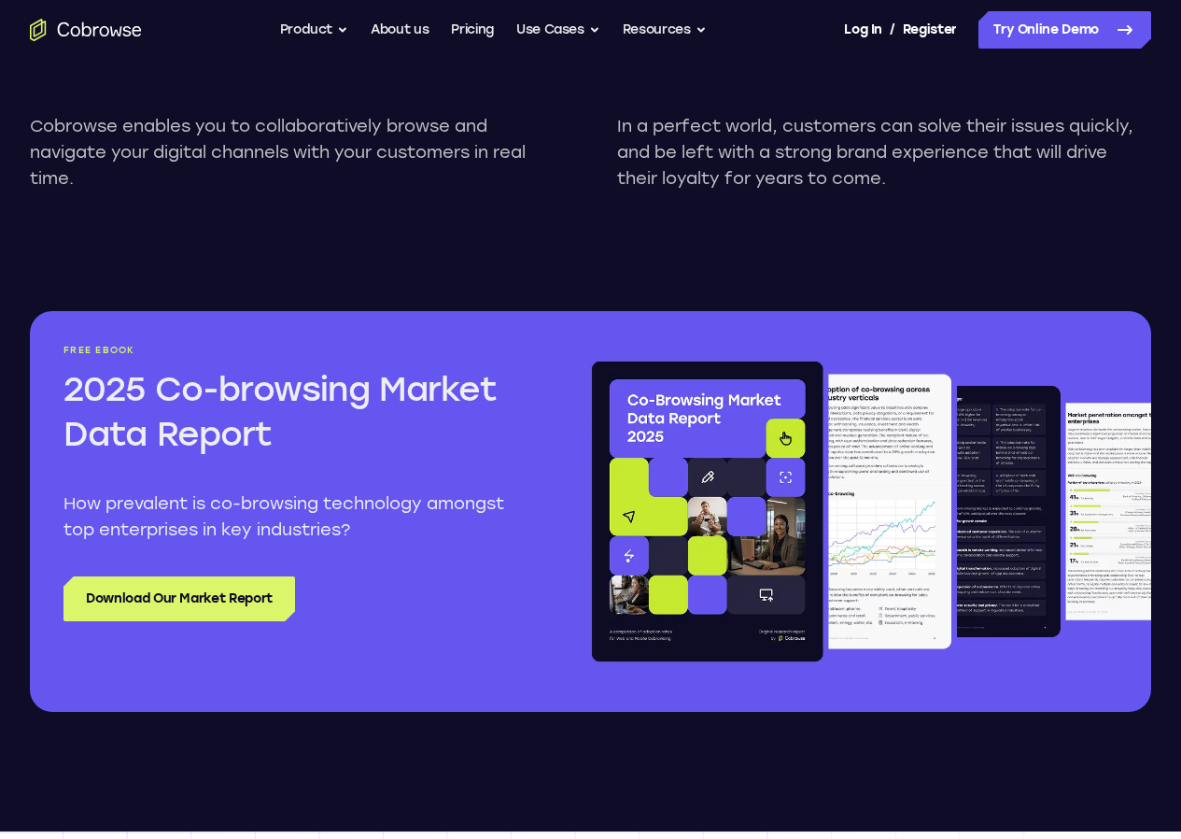
scroll to position [2148, 0]
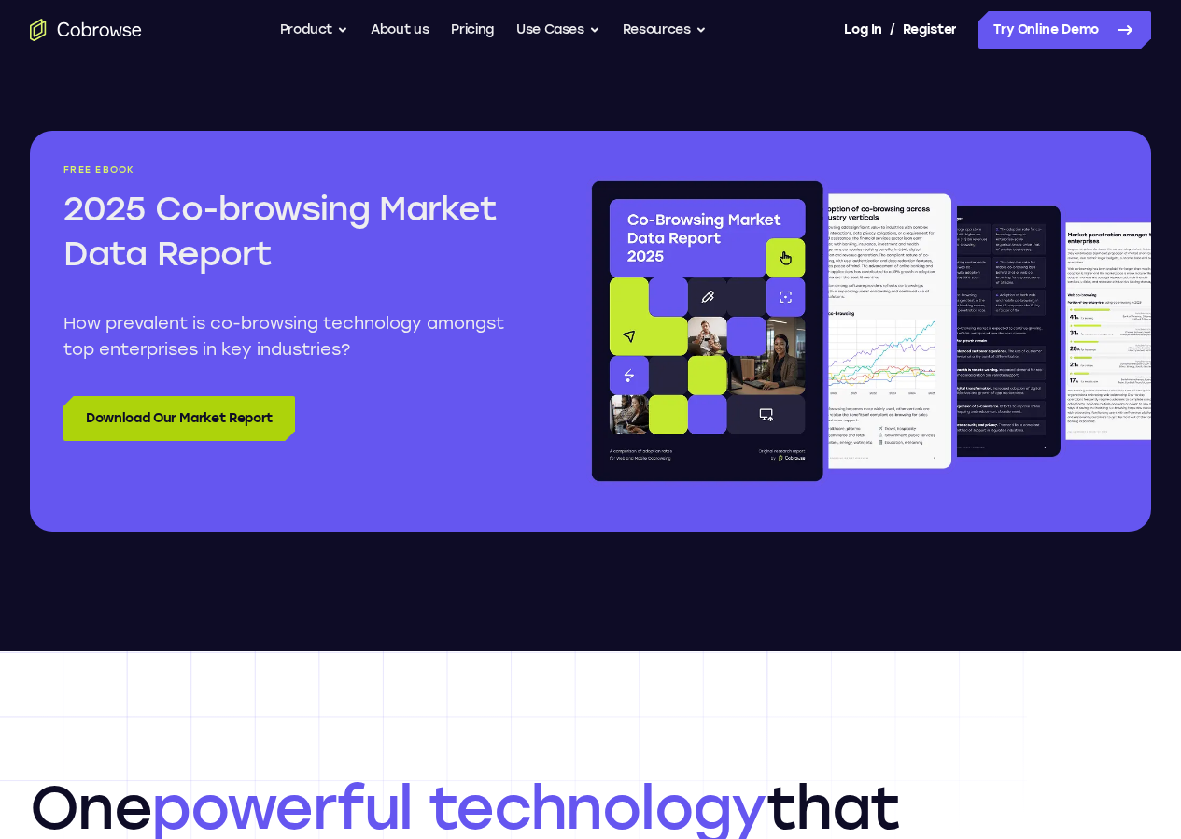
click at [177, 441] on link "Download Our Market Report" at bounding box center [180, 418] width 232 height 45
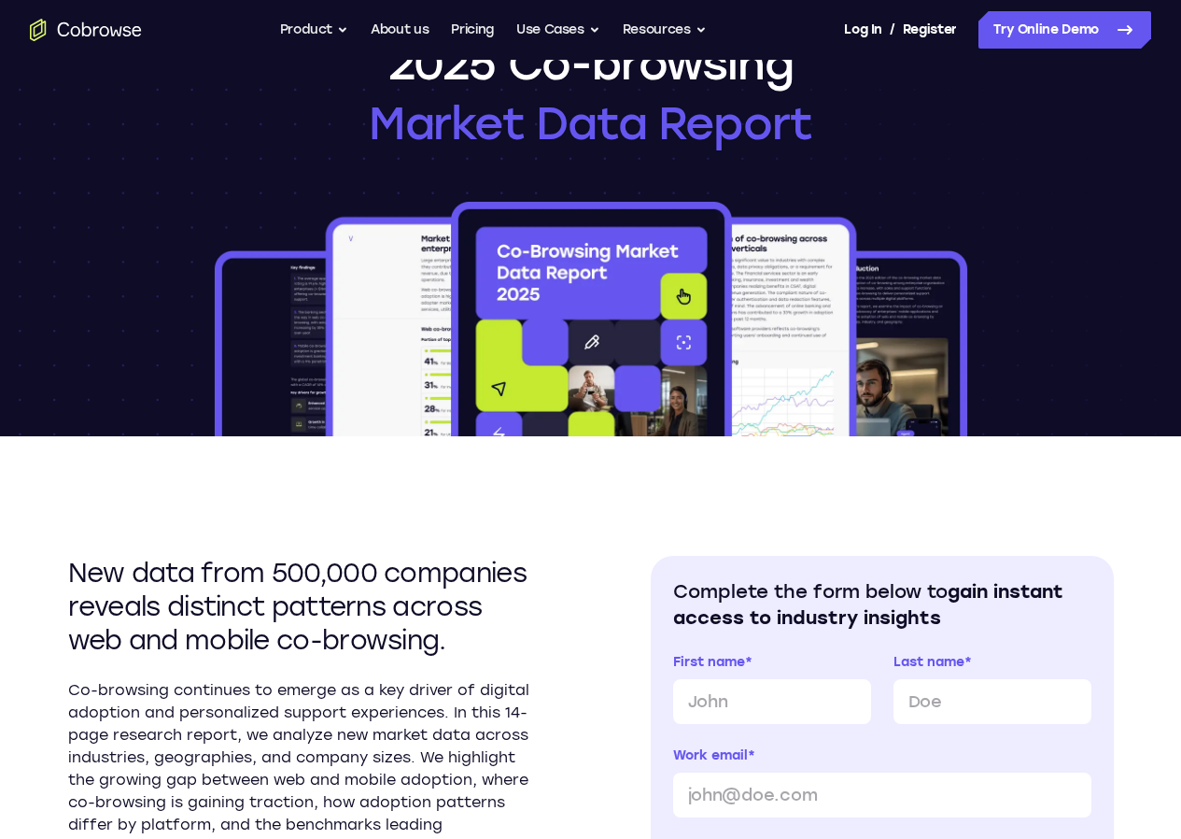
scroll to position [280, 0]
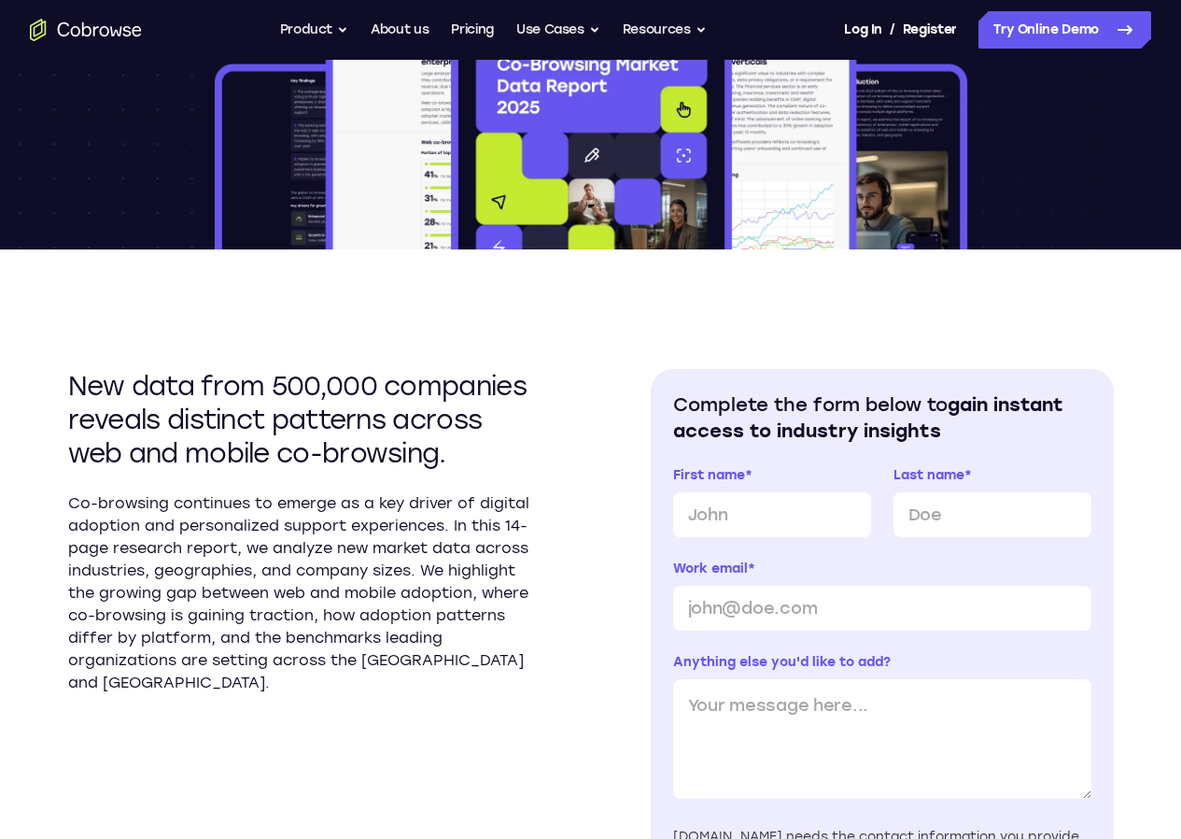
click at [752, 354] on div "New data from 500,000 companies reveals distinct patterns across web and mobile…" at bounding box center [591, 723] width 1046 height 948
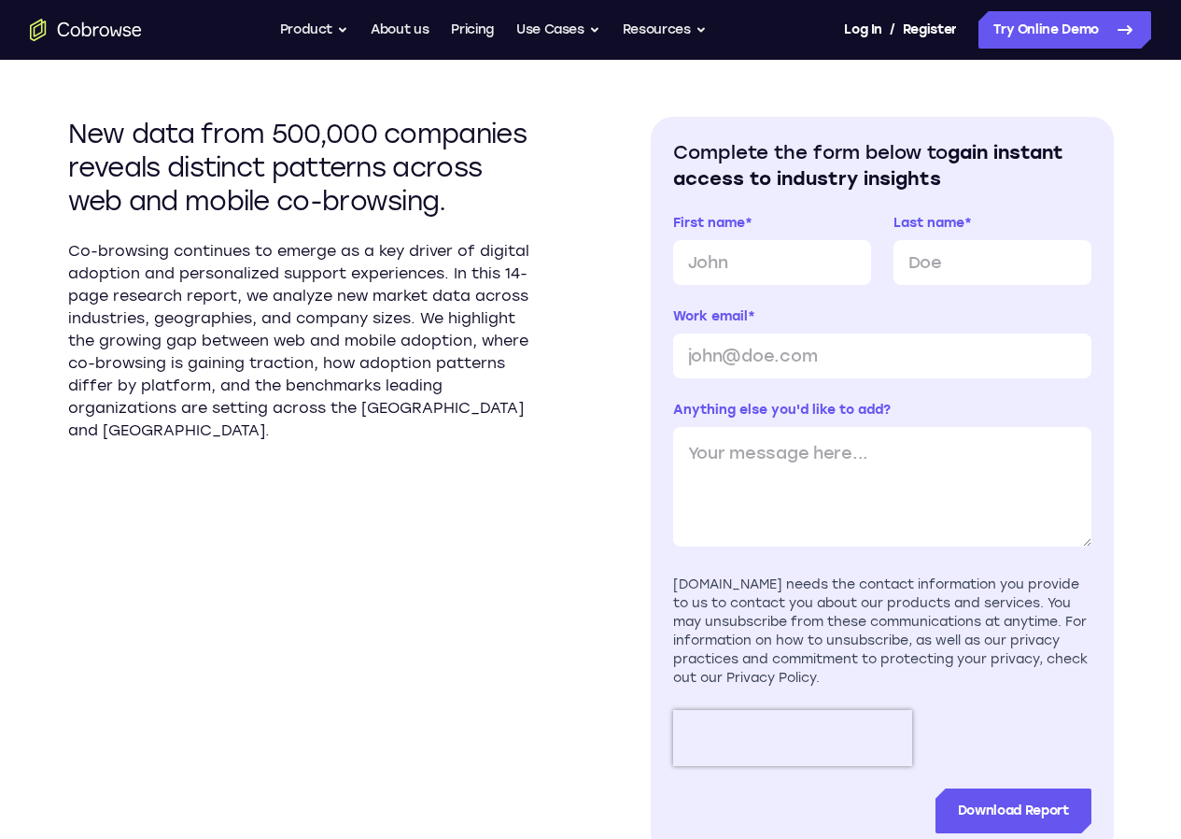
scroll to position [560, 0]
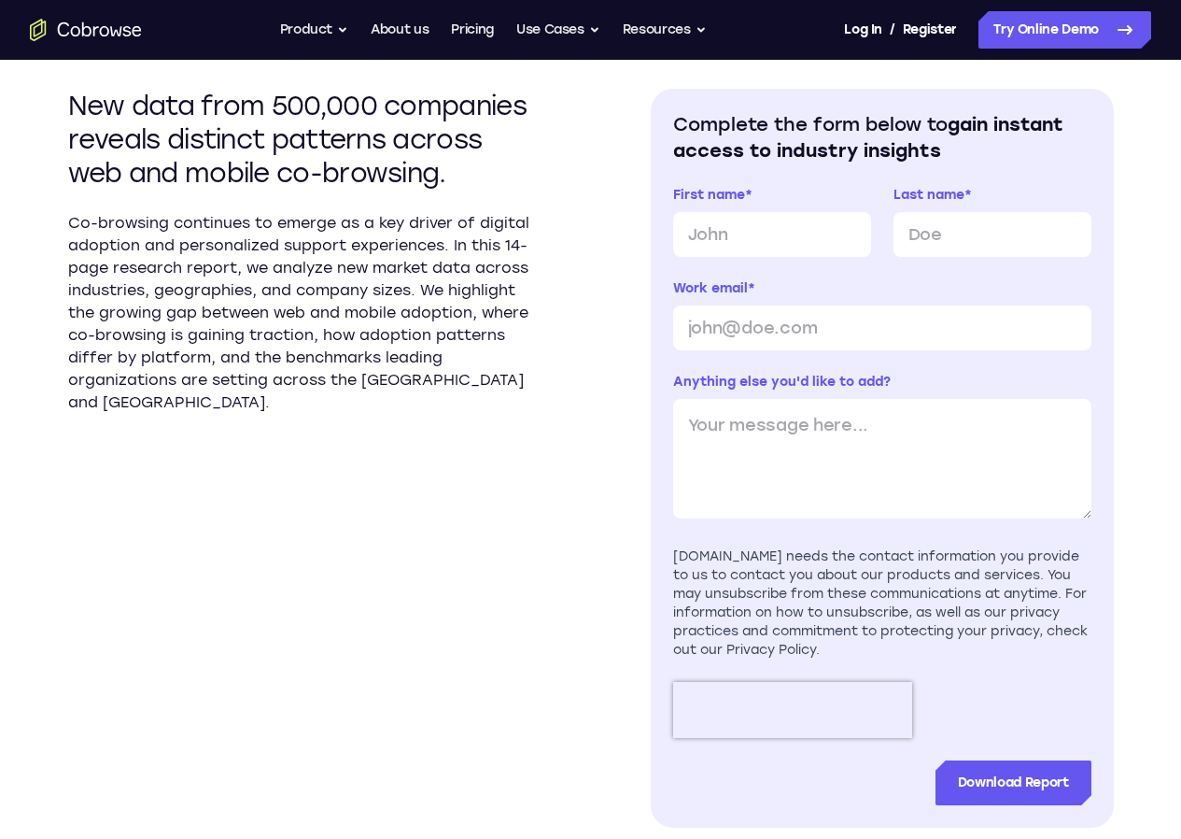
click at [900, 206] on div "Last name *" at bounding box center [993, 221] width 198 height 71
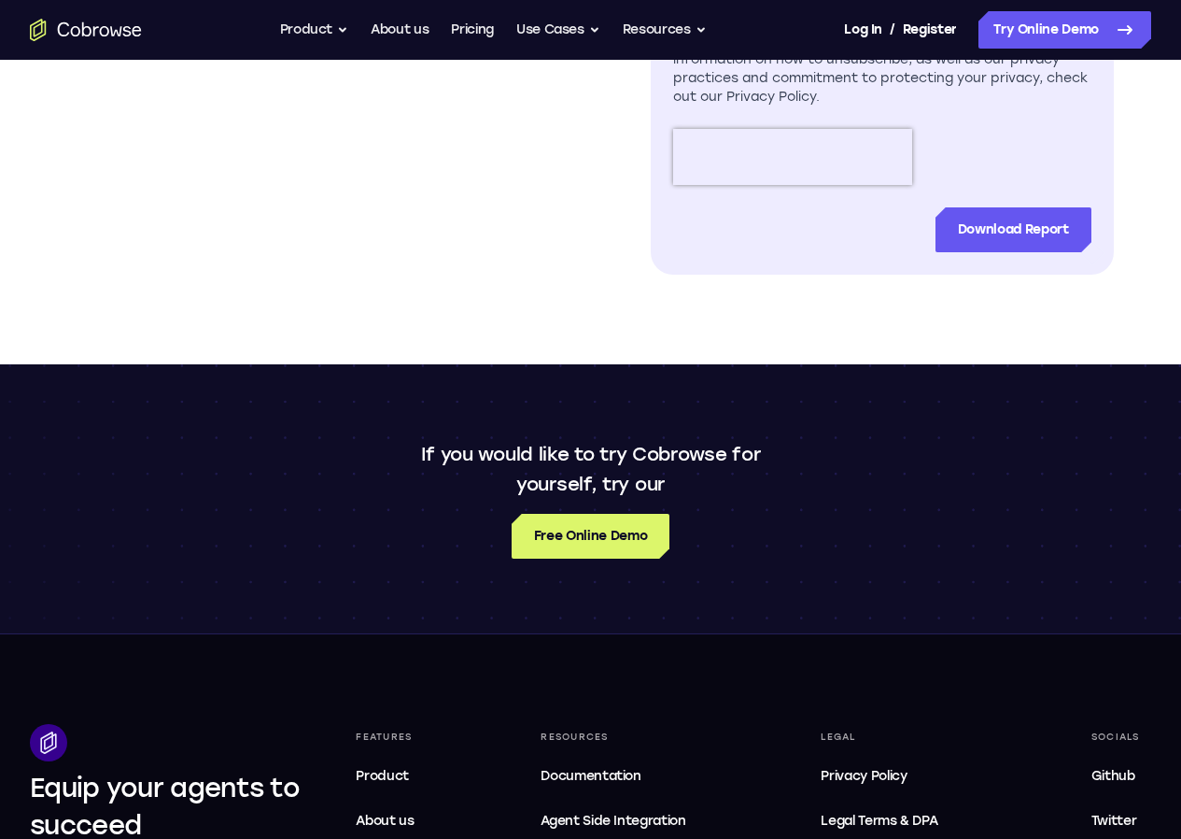
scroll to position [1214, 0]
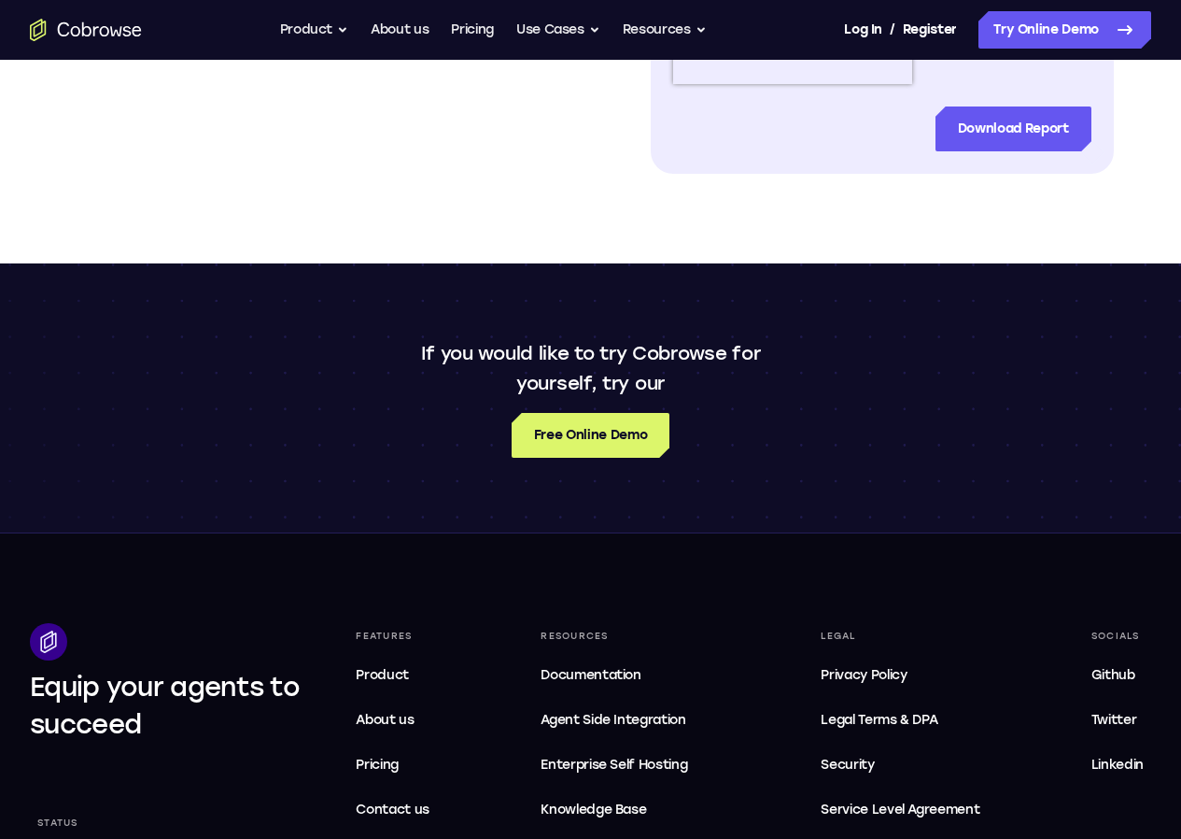
click at [596, 283] on div "If you would like to try Cobrowse for yourself, try our Free Online Demo" at bounding box center [590, 397] width 1181 height 269
click at [856, 805] on span "Service Level Agreement" at bounding box center [900, 810] width 159 height 22
